Goal: Task Accomplishment & Management: Manage account settings

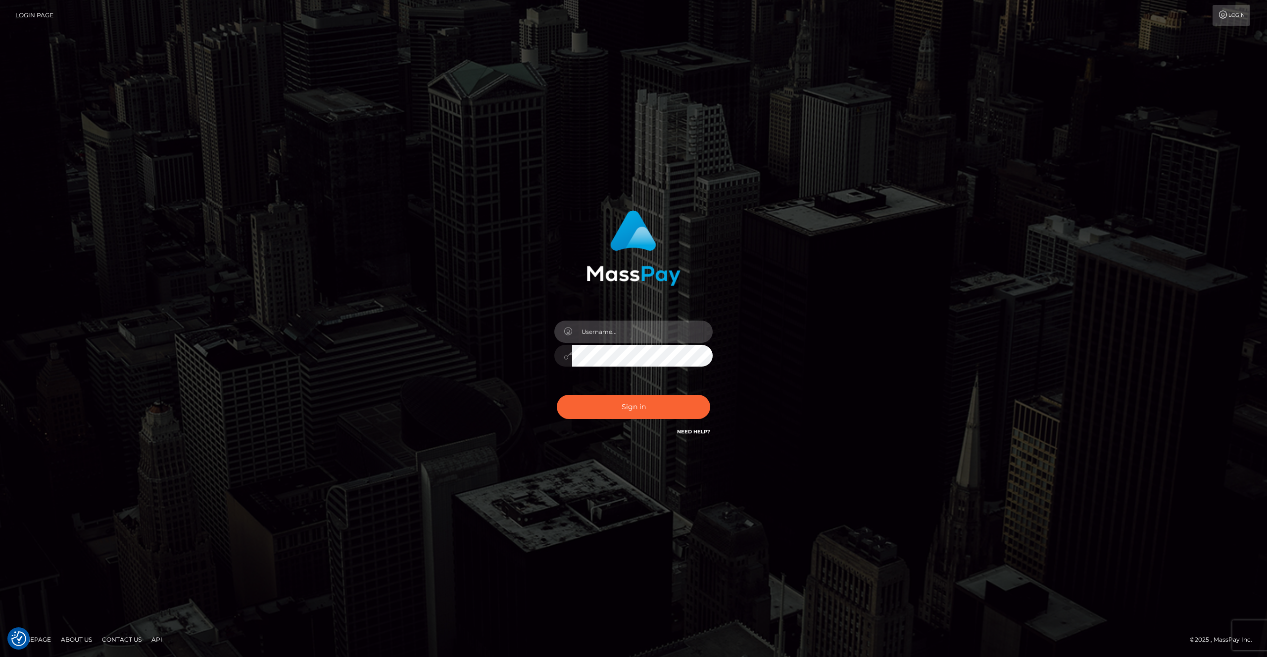
click at [641, 334] on input "text" at bounding box center [642, 332] width 141 height 22
type input "rakshit.throne"
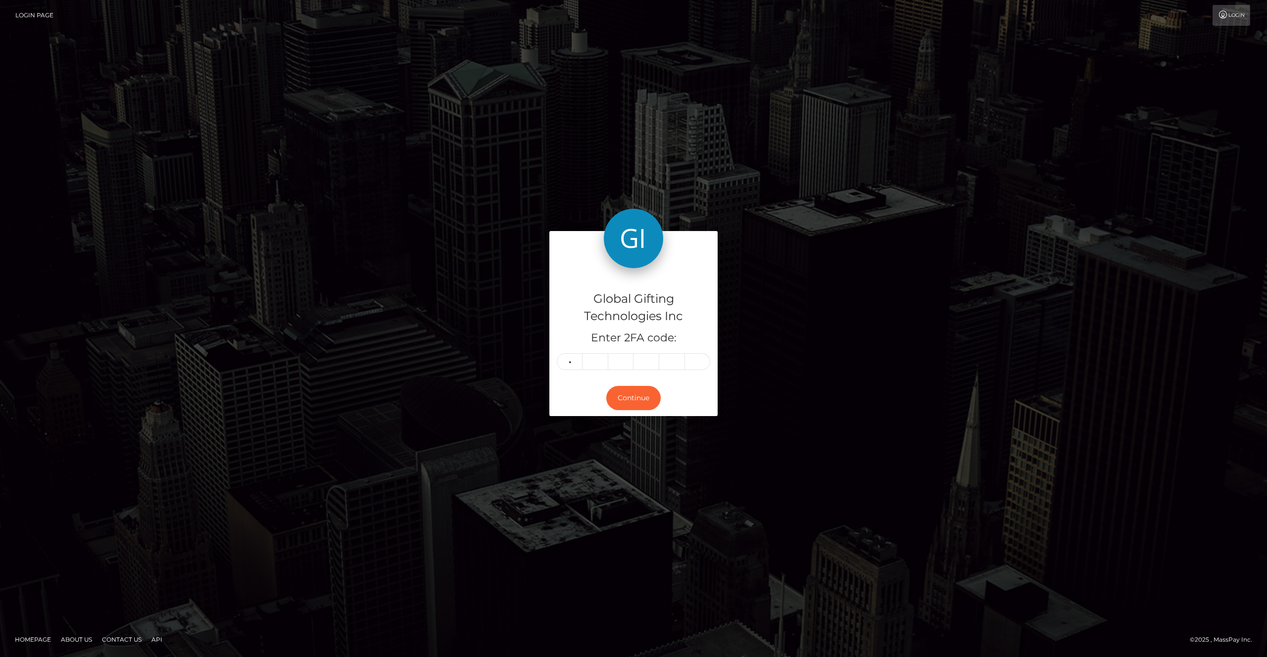
type input "1"
type input "8"
type input "2"
type input "3"
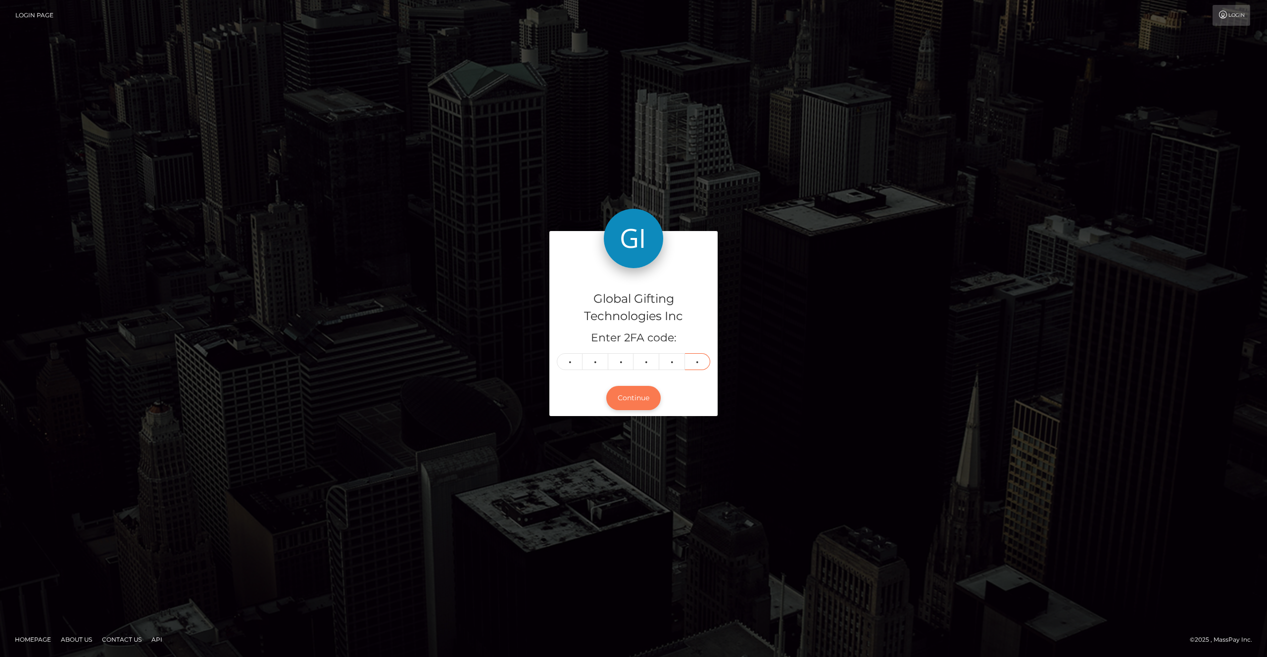
type input "9"
click at [633, 388] on button "Continue" at bounding box center [633, 398] width 54 height 24
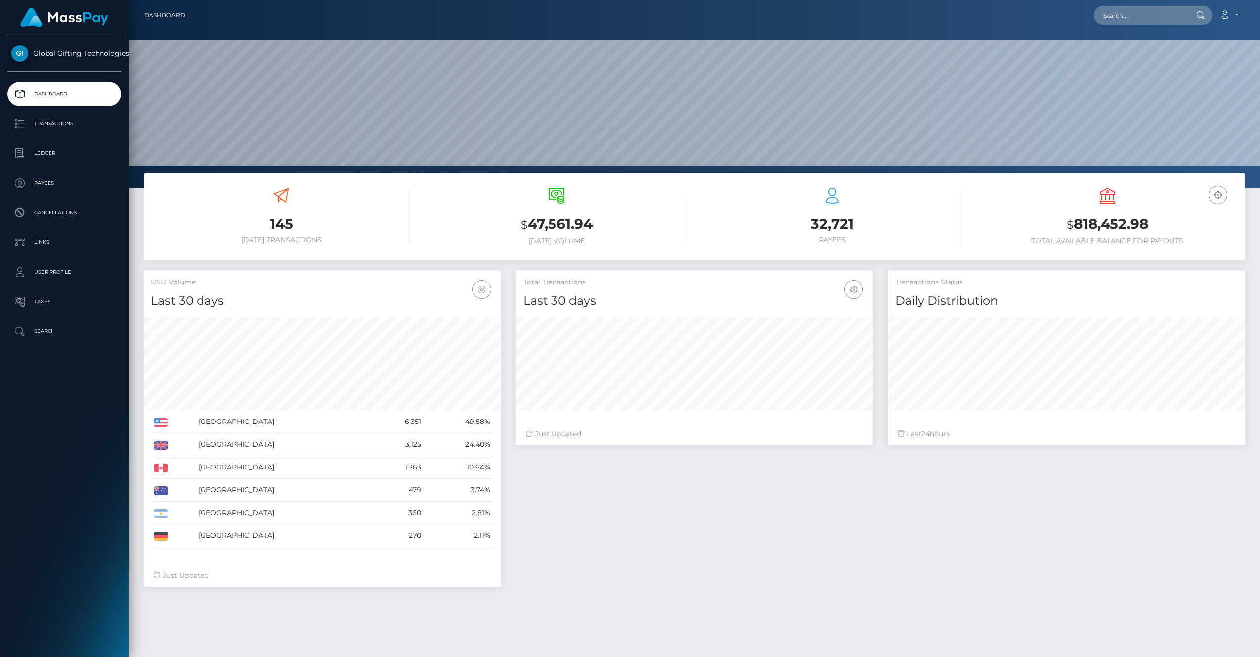
scroll to position [175, 357]
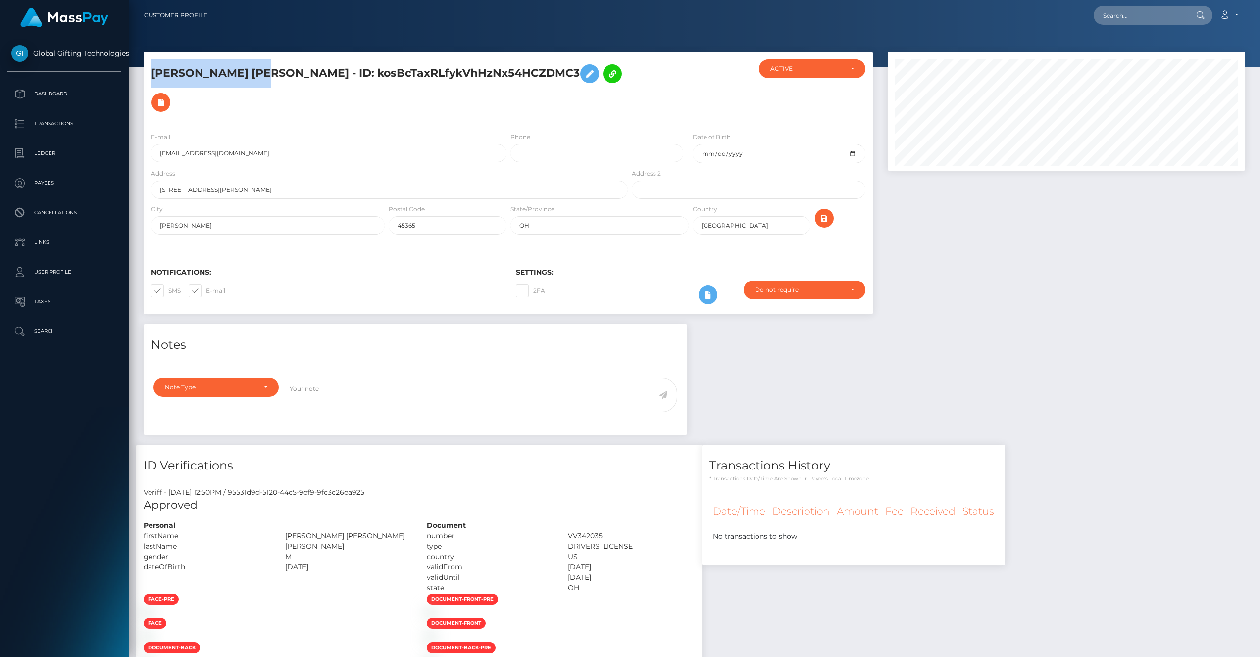
drag, startPoint x: 145, startPoint y: 71, endPoint x: 269, endPoint y: 67, distance: 124.8
click at [269, 67] on div "[PERSON_NAME] [PERSON_NAME] - ID: kosBcTaxRLfykVhHzNx54HCZDMC3" at bounding box center [387, 91] width 486 height 65
copy h5 "[PERSON_NAME] [PERSON_NAME]"
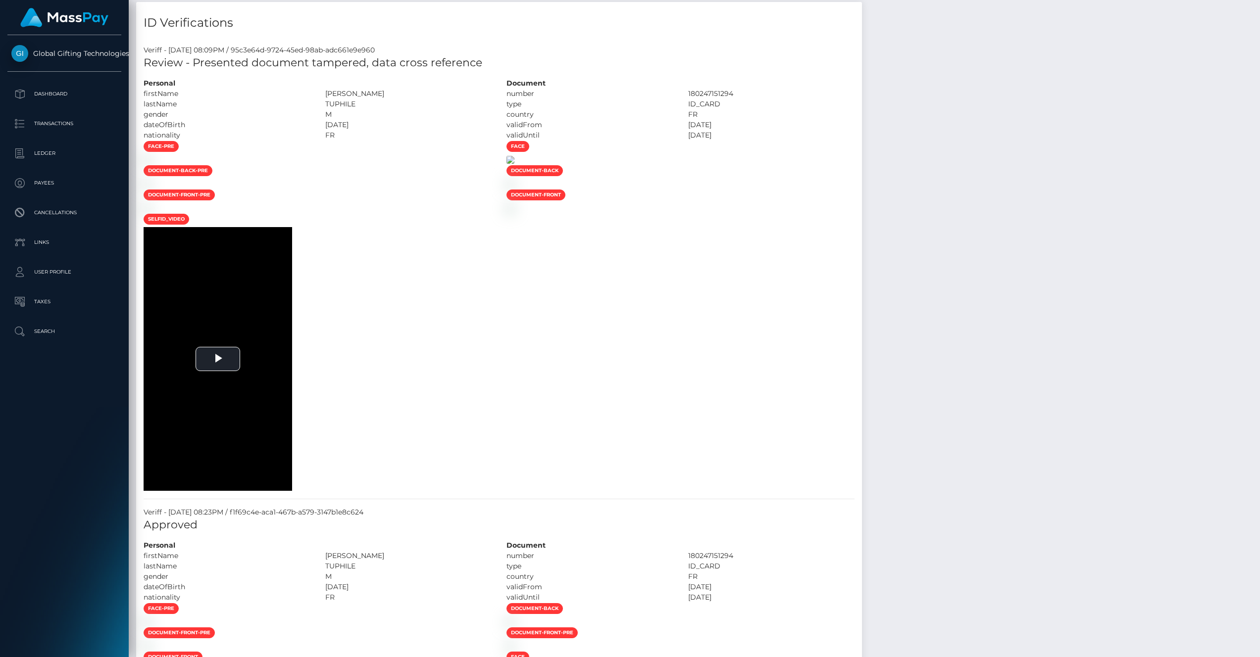
scroll to position [494887, 494649]
